Goal: Transaction & Acquisition: Purchase product/service

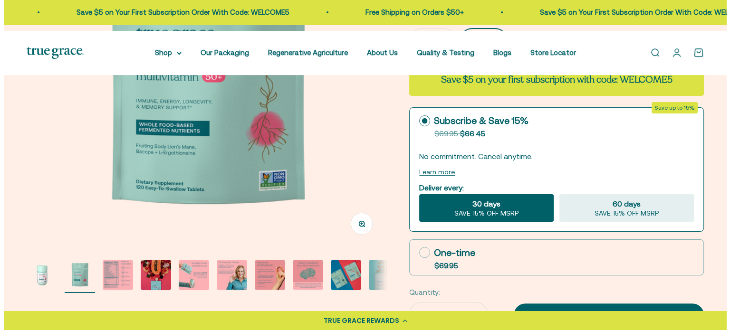
scroll to position [209, 0]
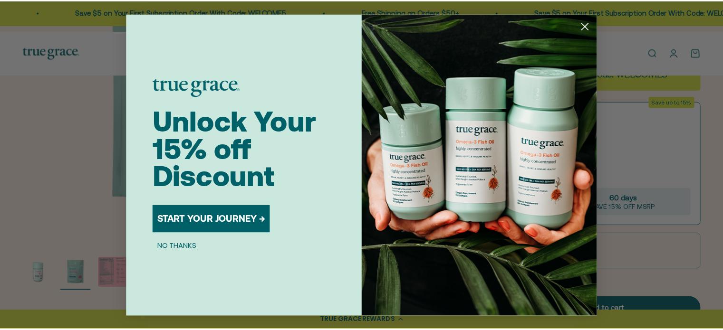
scroll to position [0, 375]
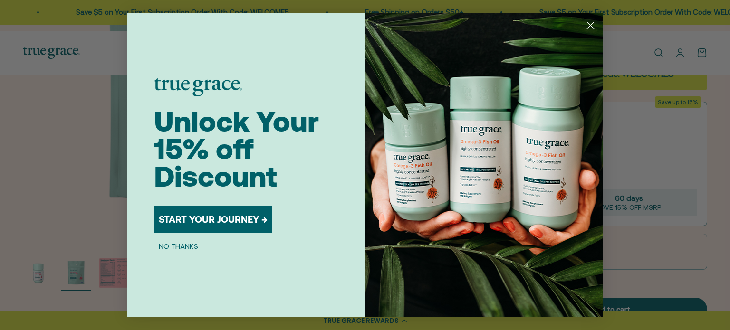
click at [202, 220] on button "START YOUR JOURNEY →" at bounding box center [213, 220] width 118 height 28
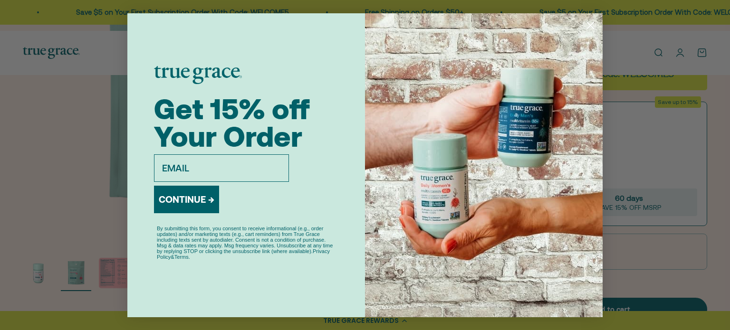
click at [206, 168] on input "email" at bounding box center [221, 169] width 135 height 28
type input "chrismc43@gmail.com"
click at [190, 202] on button "CONTINUE →" at bounding box center [186, 200] width 65 height 28
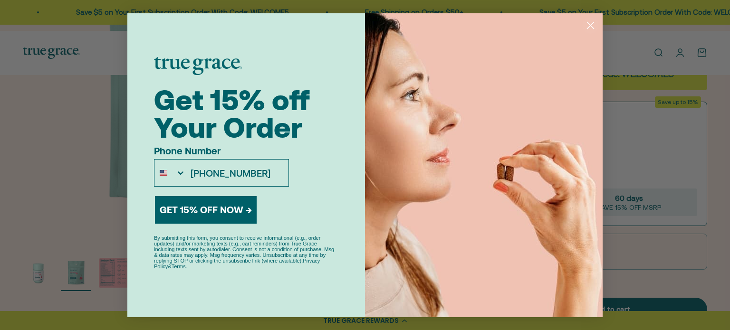
type input "774-272-3851"
click at [196, 209] on button "GET 15% OFF NOW →" at bounding box center [206, 210] width 102 height 28
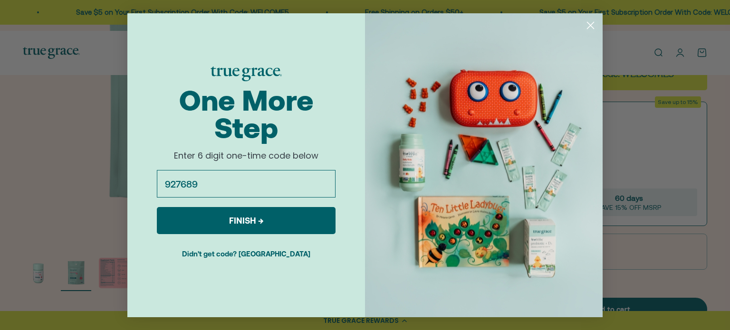
type input "927689"
click at [252, 217] on button "FINISH →" at bounding box center [246, 220] width 179 height 27
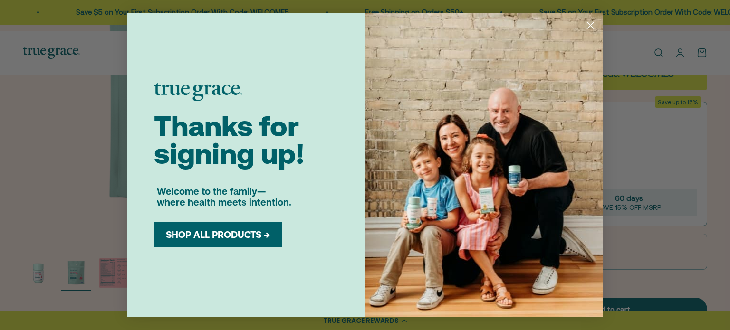
click at [230, 235] on button "SHOP ALL PRODUCTS →" at bounding box center [218, 234] width 114 height 11
click at [227, 234] on button "SHOP ALL PRODUCTS →" at bounding box center [218, 234] width 114 height 11
click at [207, 239] on button "SHOP ALL PRODUCTS →" at bounding box center [218, 234] width 114 height 11
click at [257, 232] on button "SHOP ALL PRODUCTS →" at bounding box center [218, 234] width 114 height 11
click at [591, 24] on icon "Close dialog" at bounding box center [591, 25] width 7 height 7
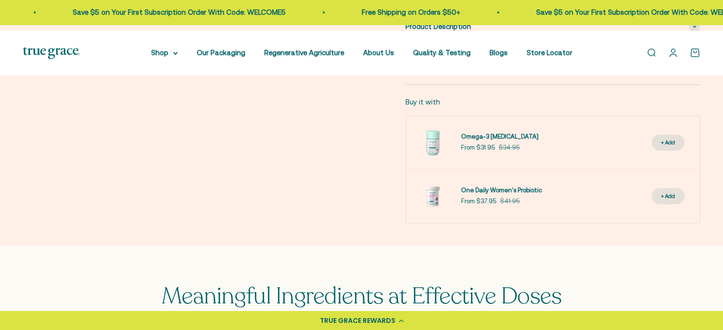
scroll to position [550, 0]
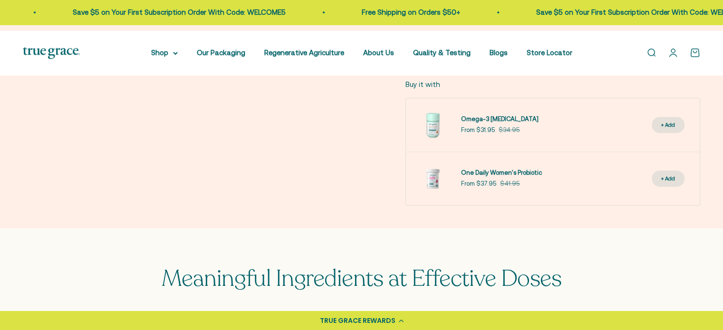
click at [692, 15] on span at bounding box center [694, 8] width 11 height 11
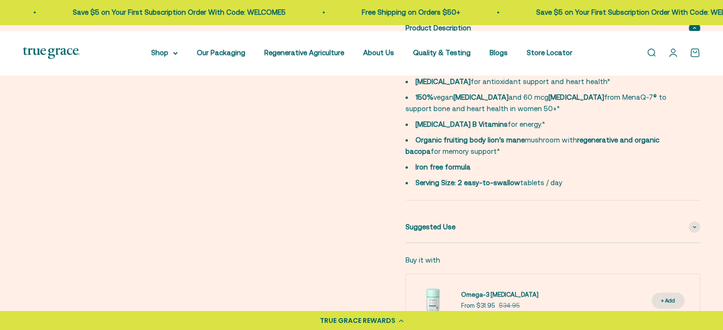
drag, startPoint x: 721, startPoint y: 60, endPoint x: 725, endPoint y: 92, distance: 32.6
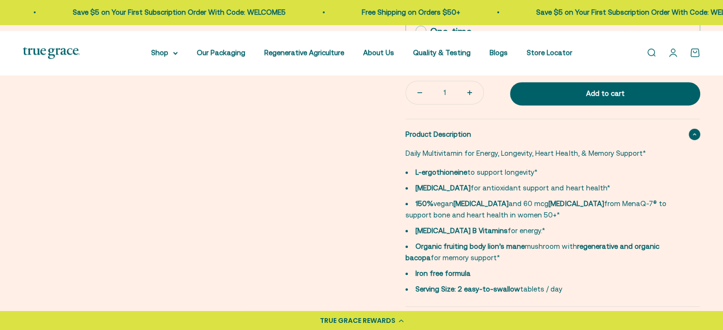
click at [422, 37] on icon at bounding box center [421, 31] width 11 height 11
click at [416, 31] on input "One-time $69.95" at bounding box center [415, 31] width 0 height 0
radio input "true"
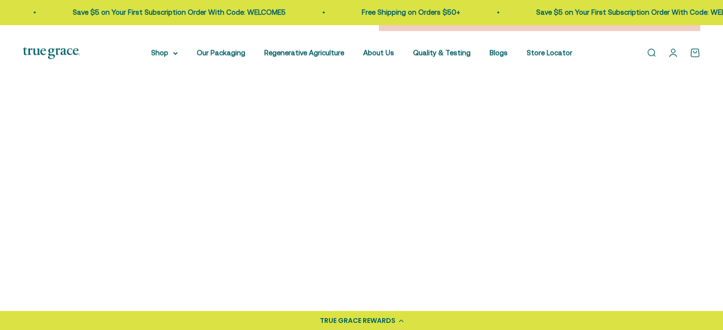
scroll to position [1242, 0]
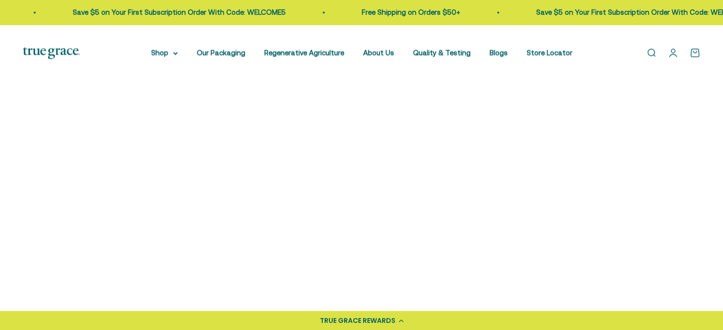
scroll to position [1376, 0]
drag, startPoint x: 618, startPoint y: 207, endPoint x: 658, endPoint y: 211, distance: 40.6
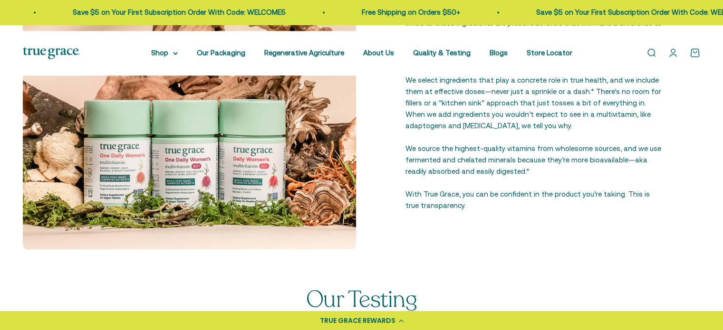
scroll to position [1505, 0]
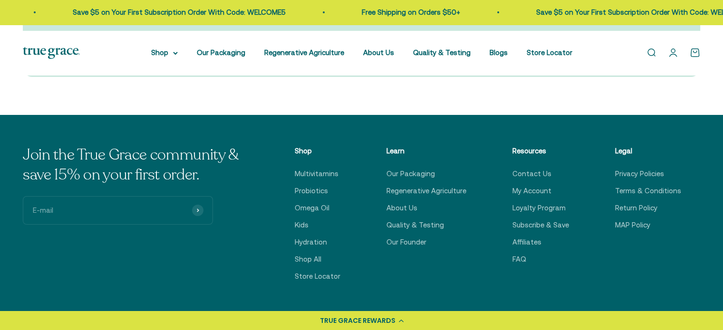
scroll to position [3486, 0]
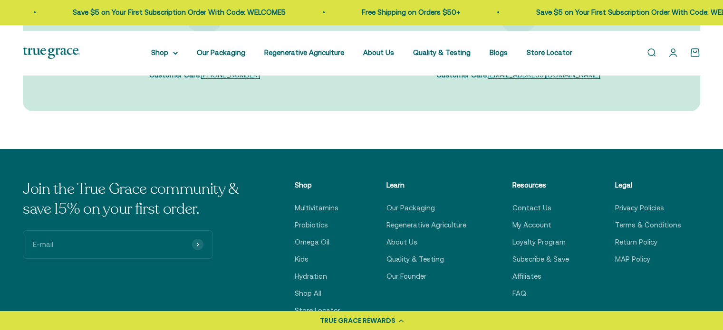
scroll to position [3366, 0]
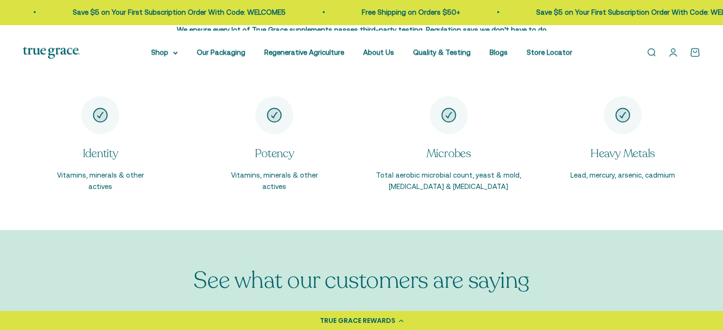
scroll to position [1777, 0]
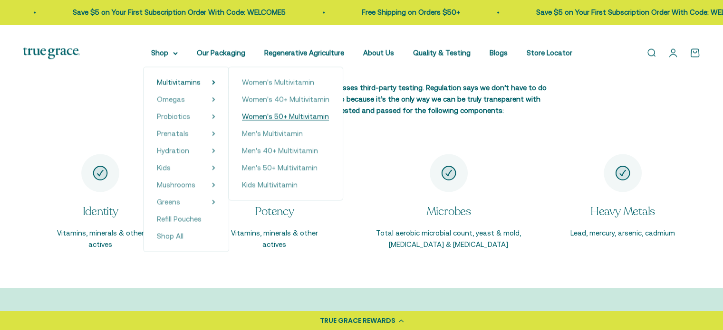
click at [283, 120] on span "Women's 50+ Multivitamin" at bounding box center [285, 116] width 87 height 8
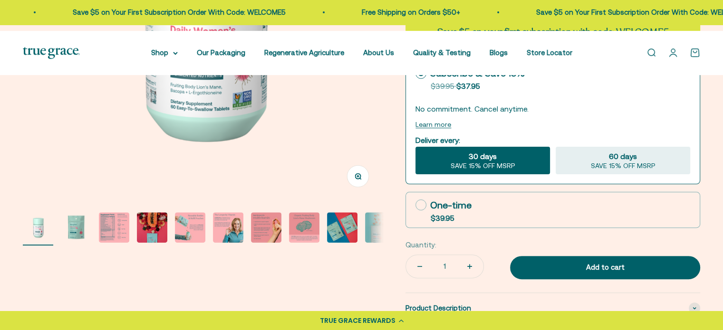
scroll to position [256, 0]
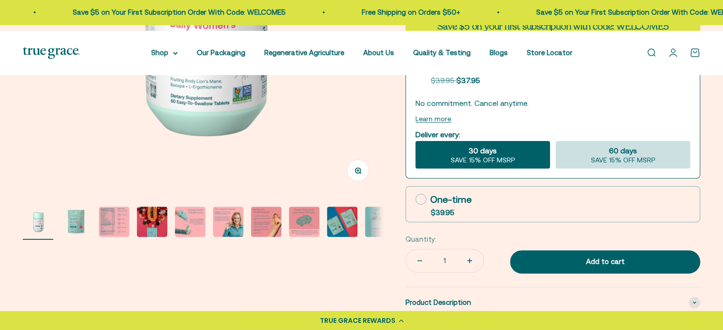
click at [620, 156] on span "60 days" at bounding box center [623, 150] width 28 height 11
click at [556, 141] on input "60 days SAVE 15% OFF MSRP" at bounding box center [555, 141] width 0 height 0
radio input "true"
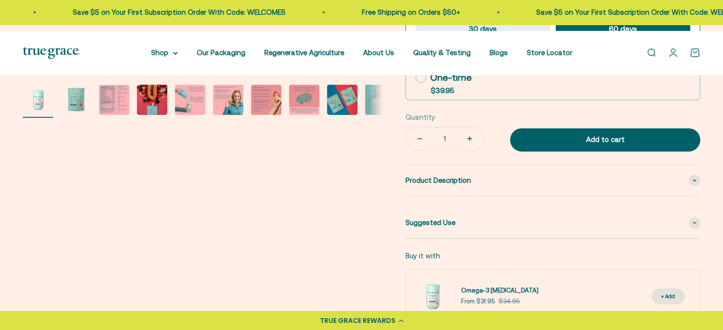
scroll to position [390, 0]
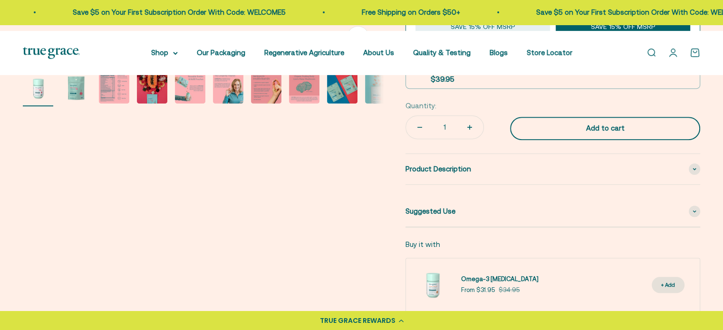
click at [612, 134] on div "Add to cart" at bounding box center [605, 128] width 152 height 11
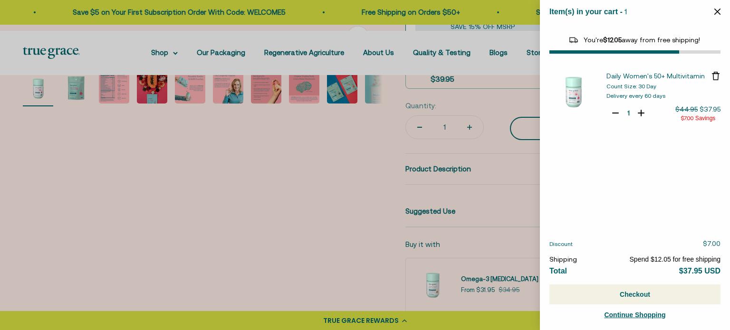
select select "44882812010710"
select select "40058346897600"
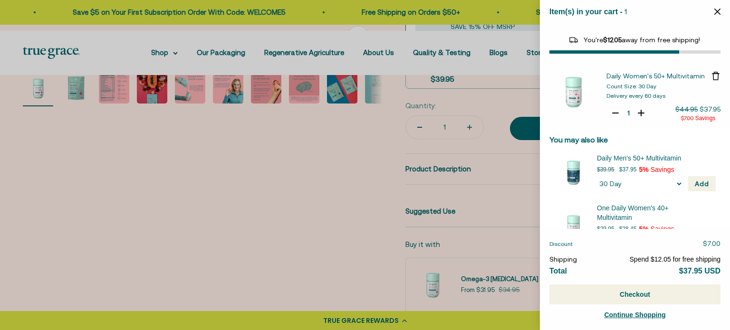
click at [717, 9] on icon "Close" at bounding box center [718, 12] width 6 height 6
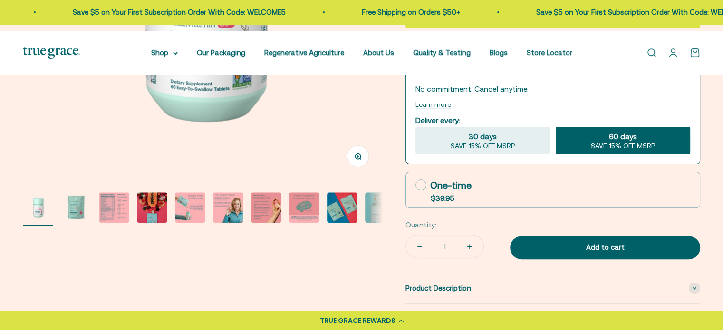
scroll to position [276, 0]
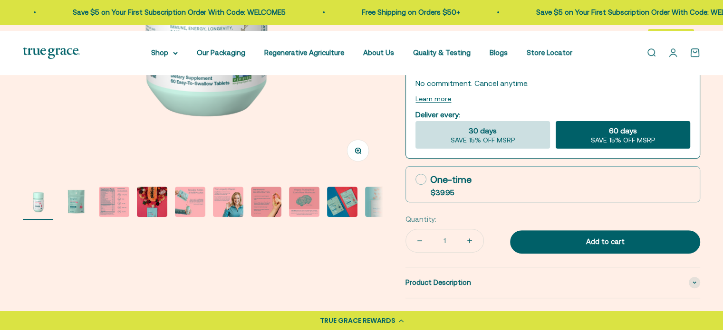
click at [499, 145] on span "SAVE 15% OFF MSRP" at bounding box center [483, 140] width 65 height 9
click at [416, 121] on input "30 days SAVE 15% OFF MSRP" at bounding box center [415, 121] width 0 height 0
radio input "true"
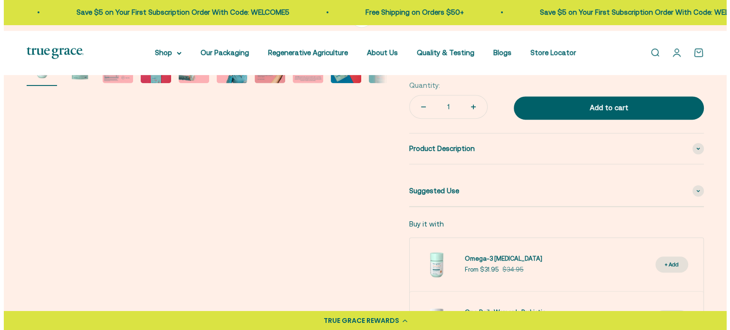
scroll to position [416, 0]
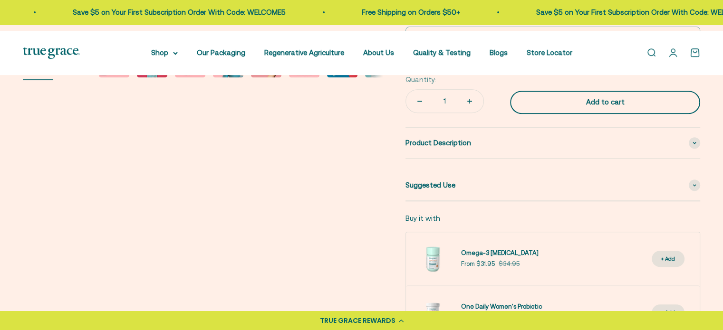
click at [593, 108] on div "Add to cart" at bounding box center [605, 102] width 152 height 11
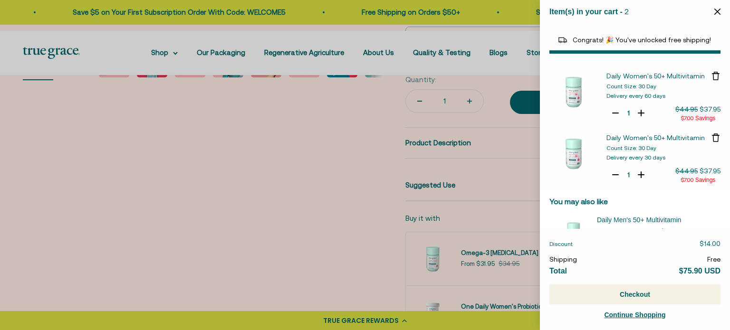
type input "0"
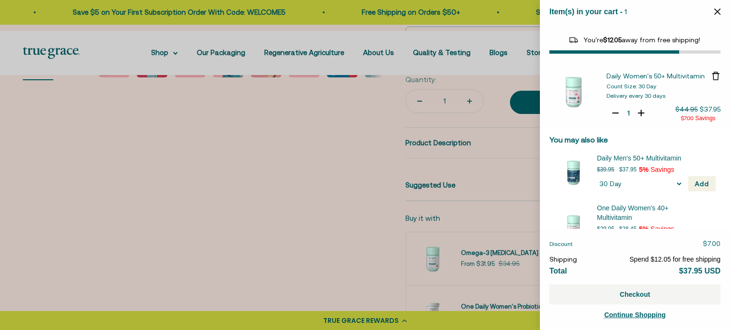
click at [632, 296] on button "Checkout" at bounding box center [635, 295] width 171 height 20
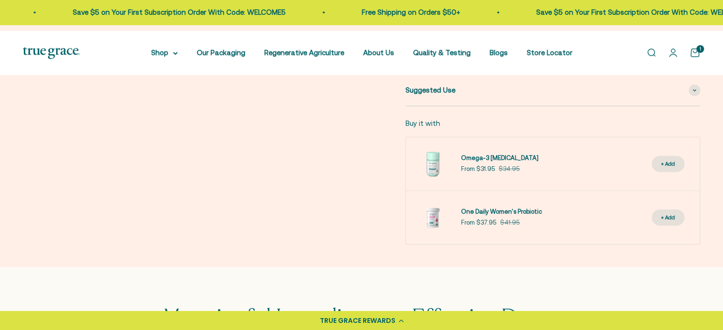
scroll to position [517, 0]
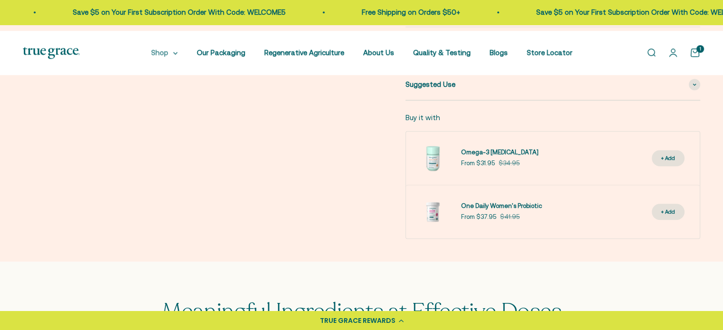
click at [174, 55] on icon at bounding box center [175, 53] width 5 height 3
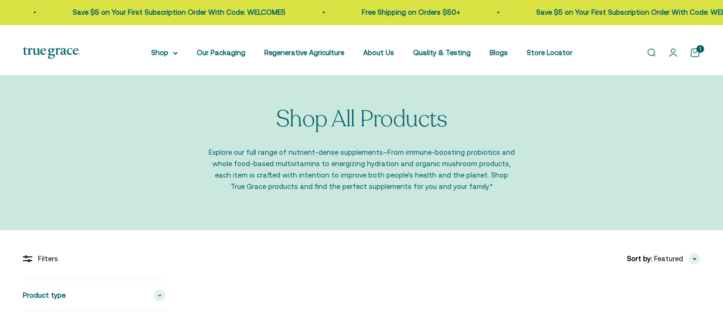
click at [175, 54] on icon at bounding box center [176, 53] width 4 height 2
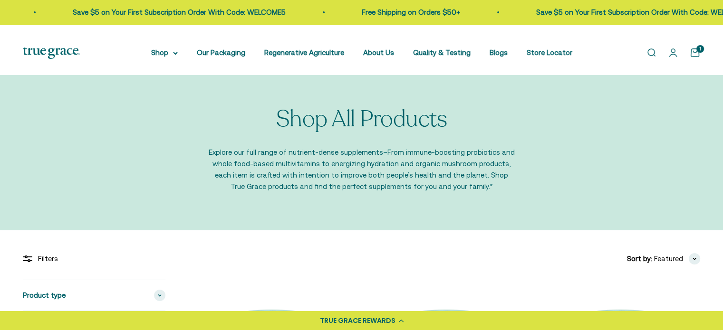
click at [215, 58] on nav "Shop Multivitamins Women's Multivitamin Women's 40+ Multivitamin Men's Multivit…" at bounding box center [361, 52] width 421 height 11
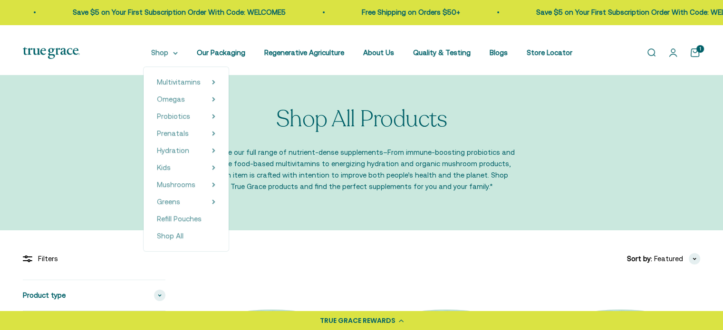
click at [173, 55] on icon at bounding box center [175, 53] width 5 height 3
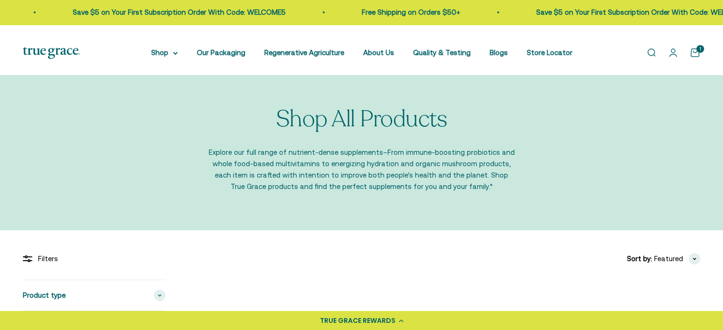
click at [697, 53] on cart-count "1" at bounding box center [701, 49] width 8 height 8
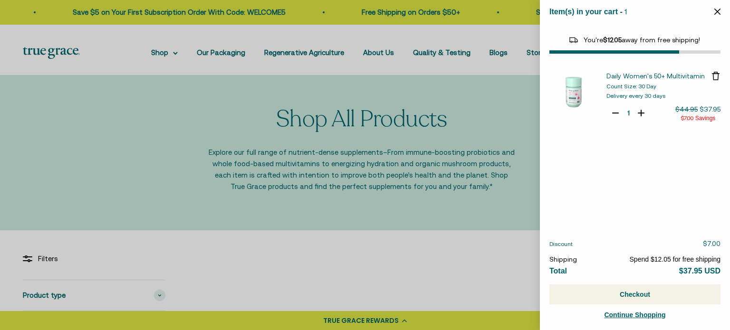
select select "44882812010710"
select select "40058346897600"
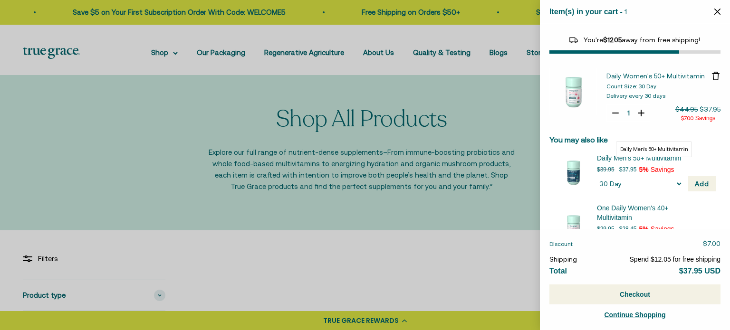
click at [620, 157] on span "Daily Men's 50+ Multivitamin" at bounding box center [650, 159] width 107 height 10
